Goal: Information Seeking & Learning: Learn about a topic

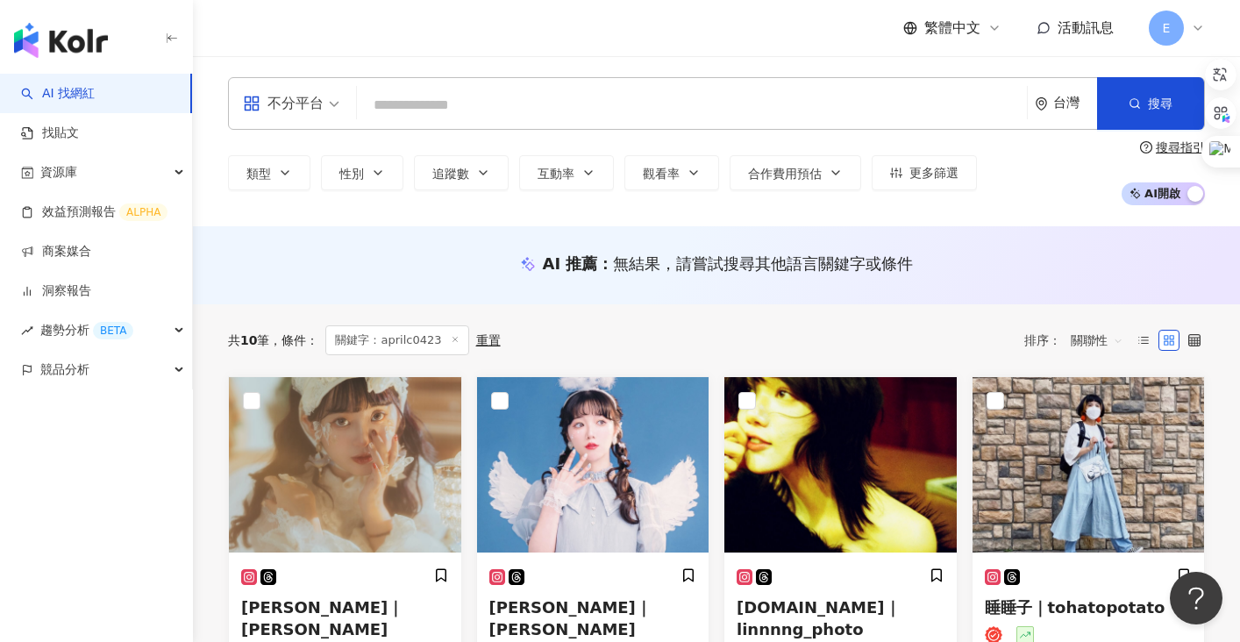
click at [425, 111] on input "search" at bounding box center [692, 105] width 656 height 33
type input "*********"
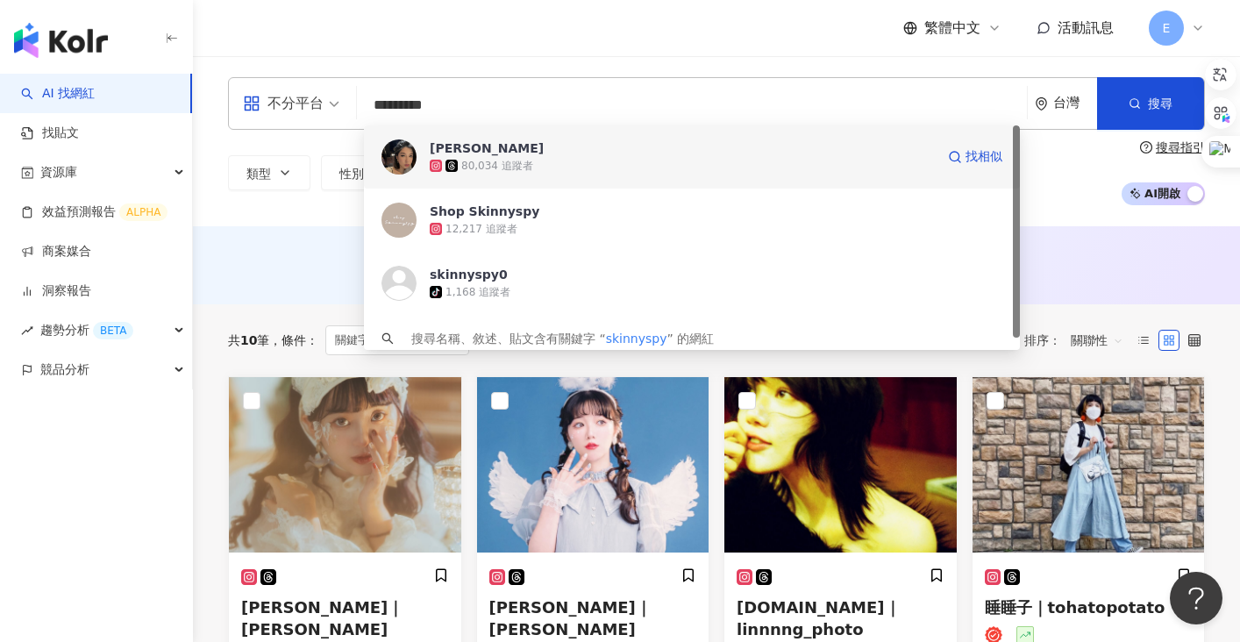
click at [489, 157] on div "80,034 追蹤者" at bounding box center [682, 166] width 505 height 18
